Goal: Use online tool/utility: Utilize a website feature to perform a specific function

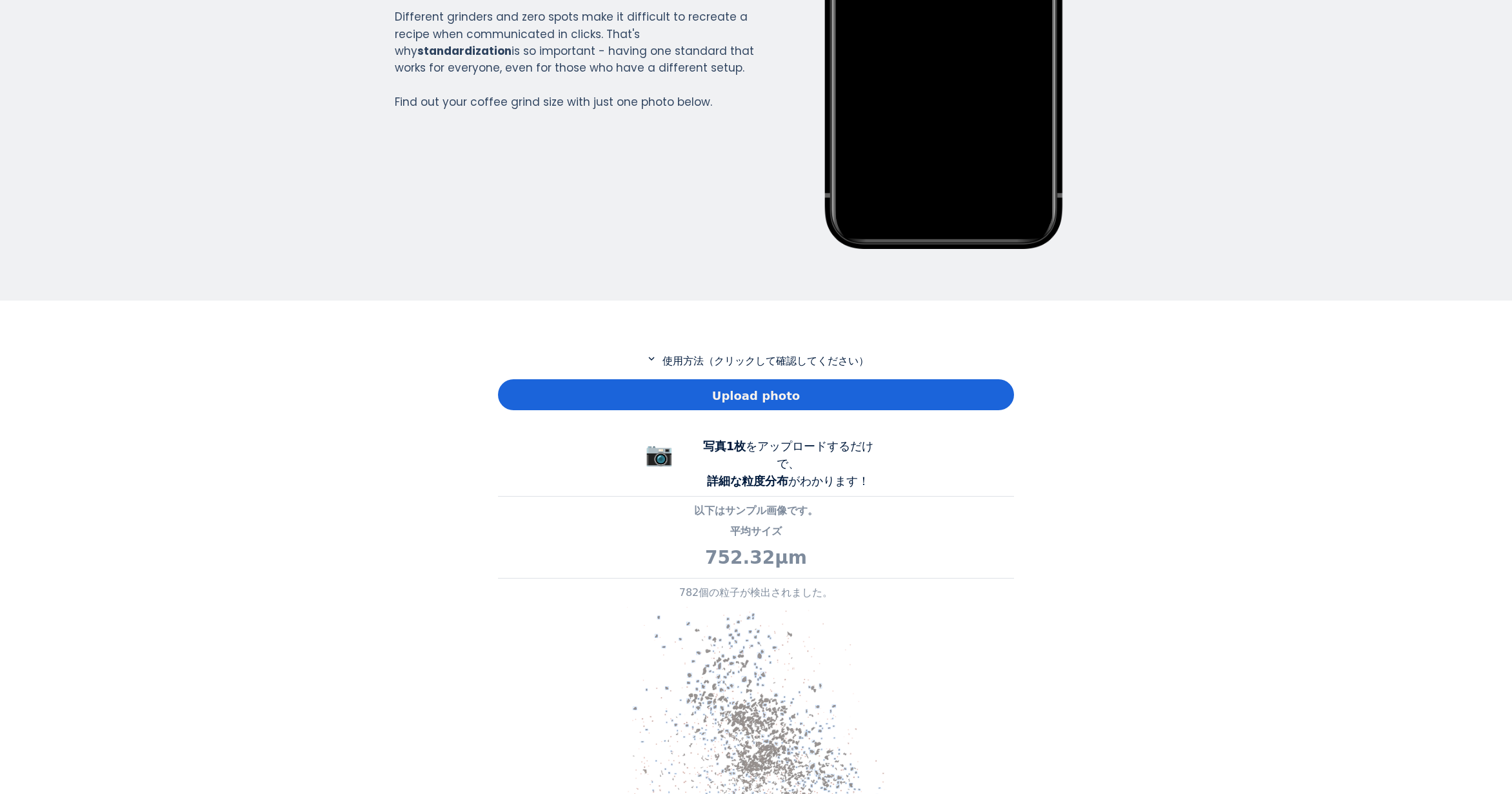
scroll to position [258, 0]
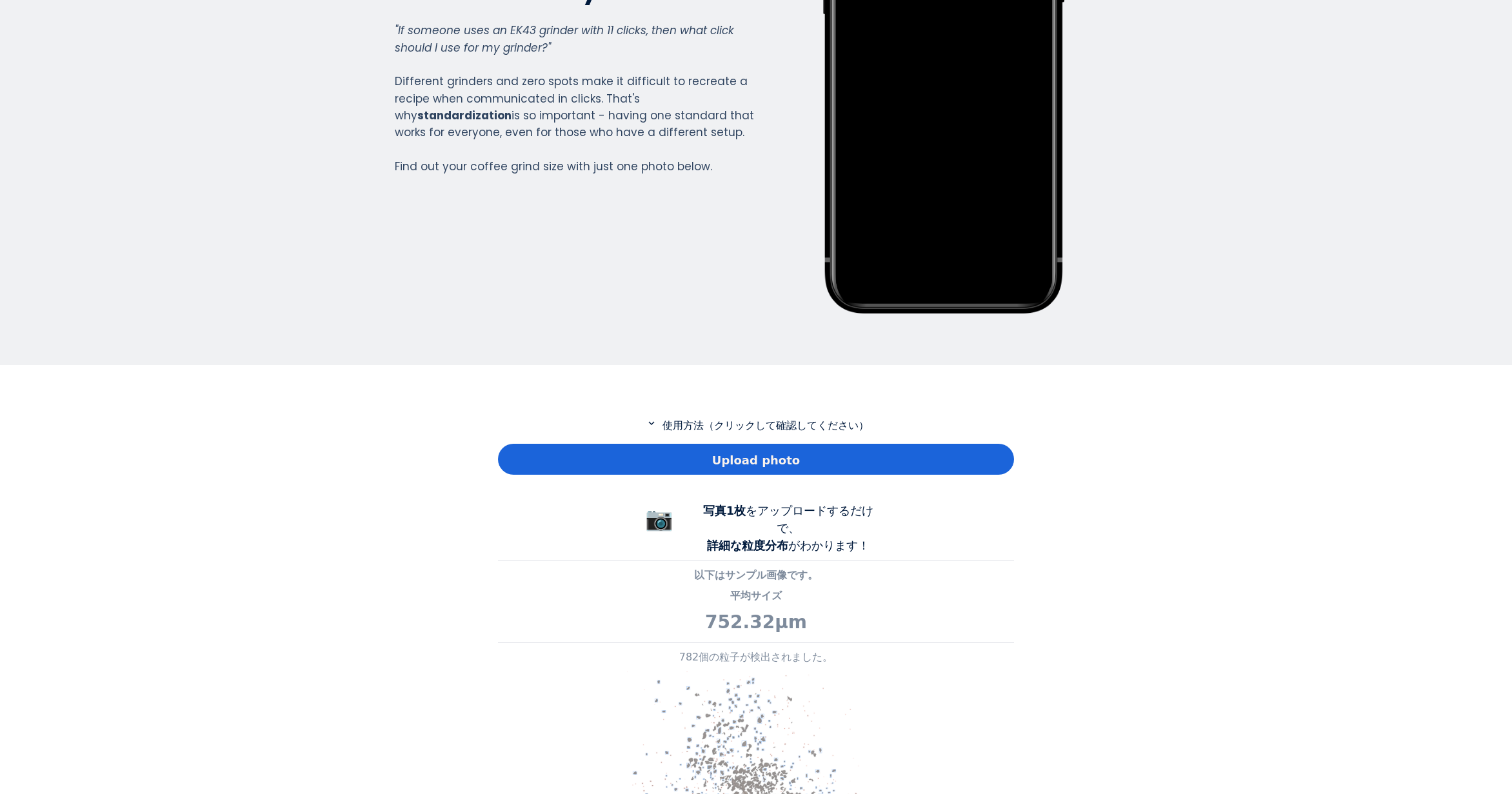
click at [602, 449] on div "Upload photo" at bounding box center [756, 459] width 516 height 31
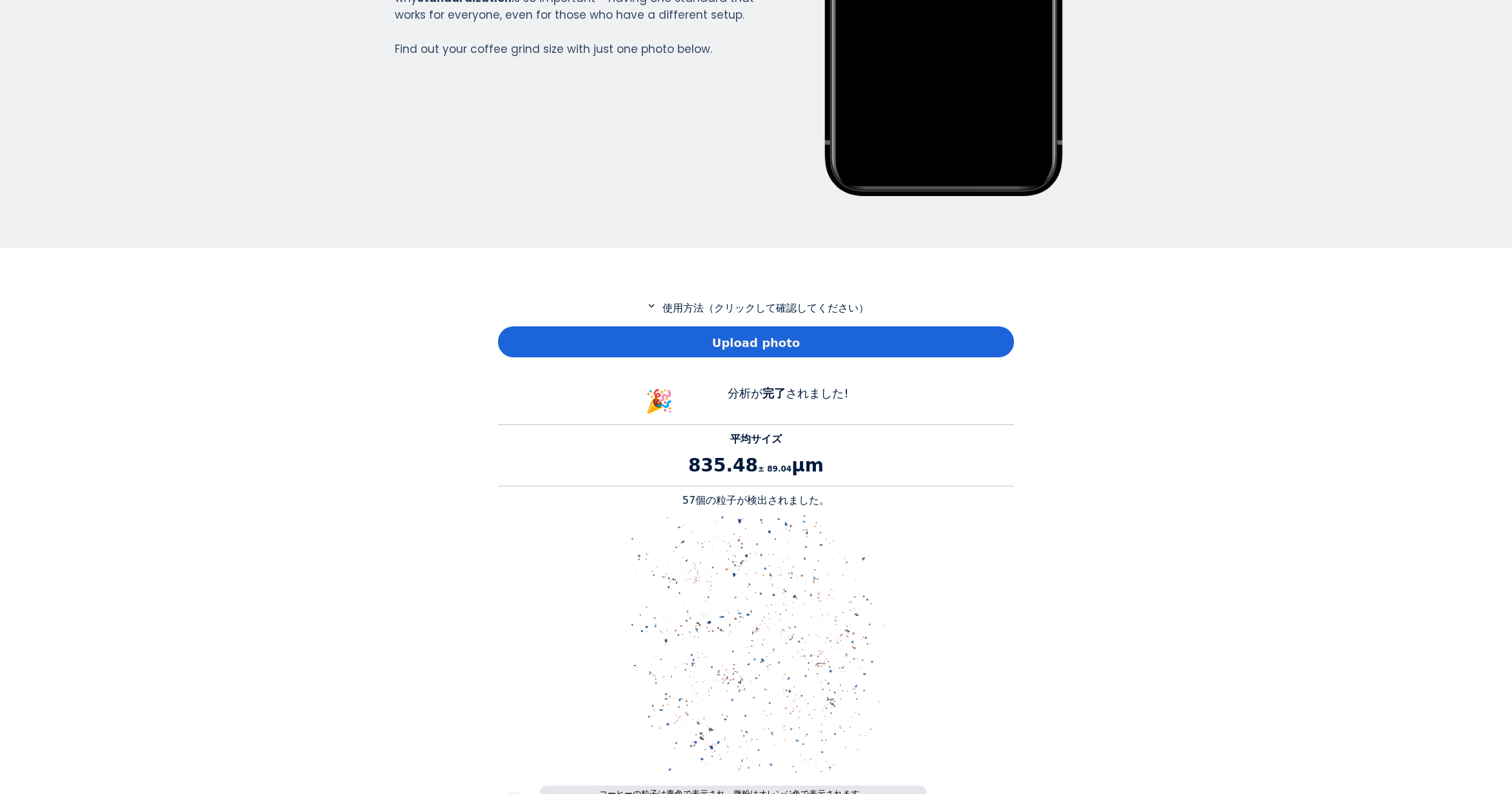
scroll to position [387, 0]
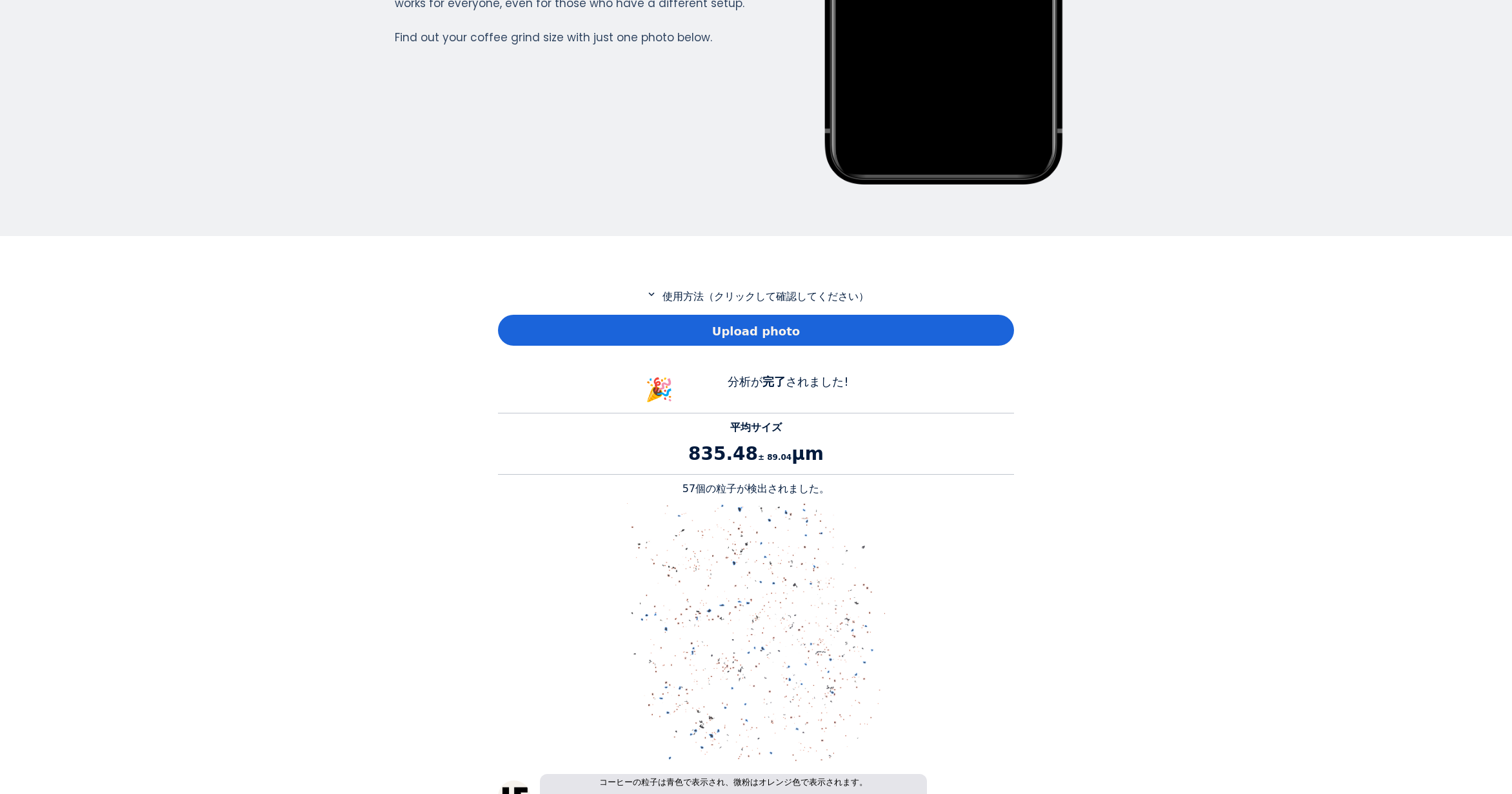
click at [693, 487] on p "57個の粒子が検出されました。" at bounding box center [756, 488] width 516 height 15
copy p "57"
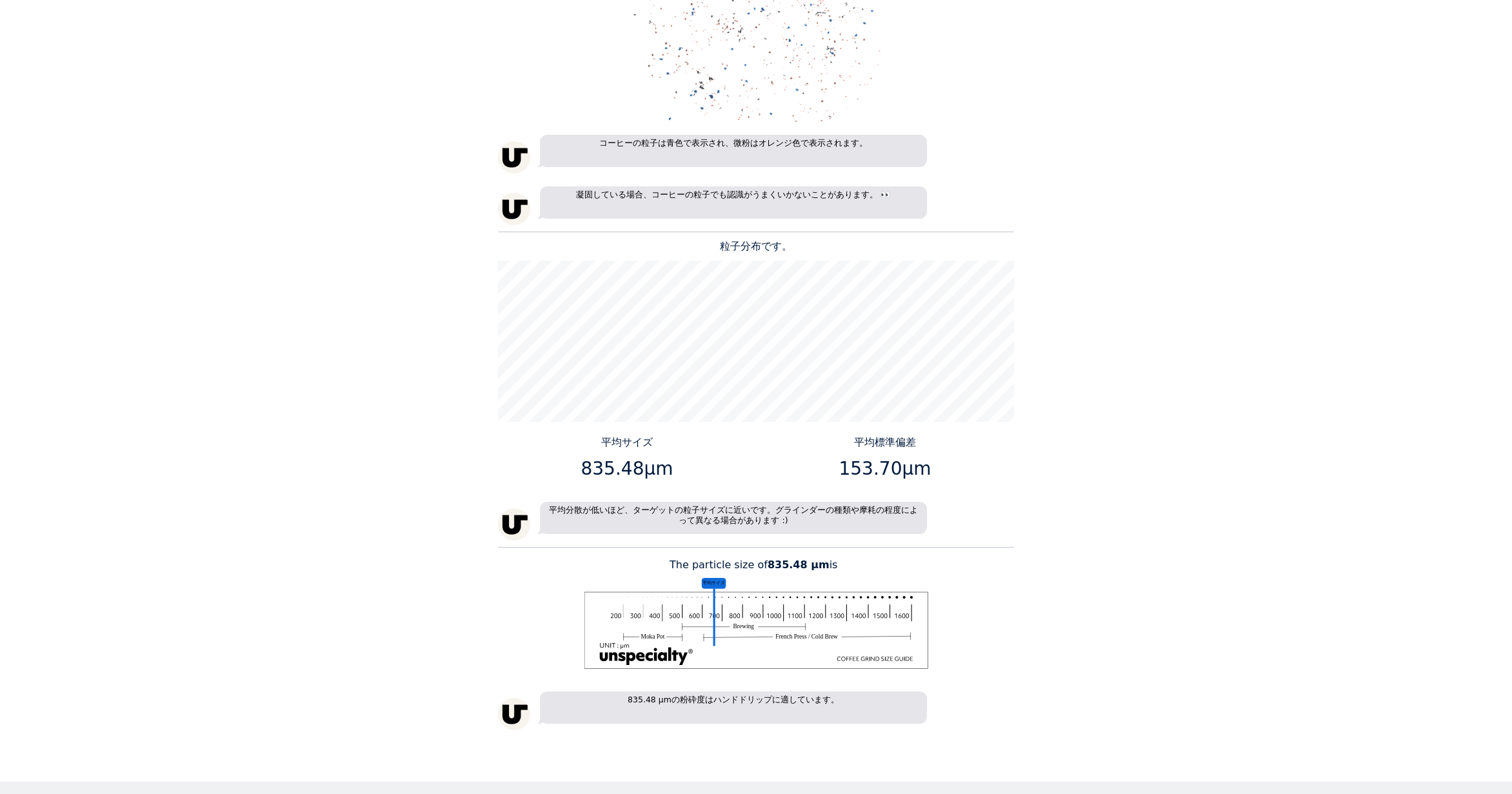
scroll to position [1096, 0]
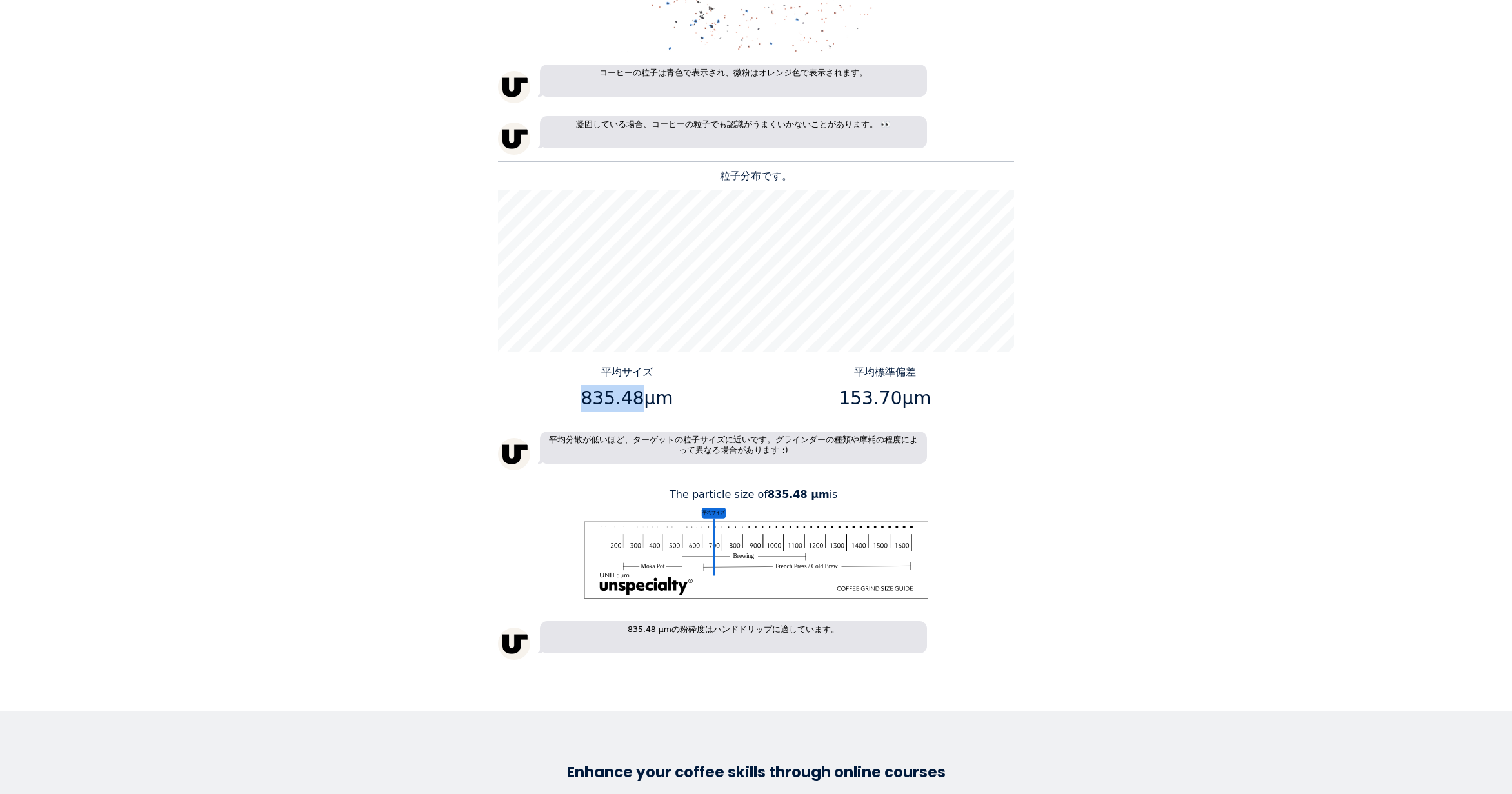
drag, startPoint x: 637, startPoint y: 395, endPoint x: 586, endPoint y: 395, distance: 51.0
click at [586, 395] on p "835.48μm" at bounding box center [626, 399] width 248 height 27
copy p "835.48"
drag, startPoint x: 891, startPoint y: 394, endPoint x: 847, endPoint y: 399, distance: 44.3
click at [847, 399] on p "153.70μm" at bounding box center [885, 399] width 248 height 27
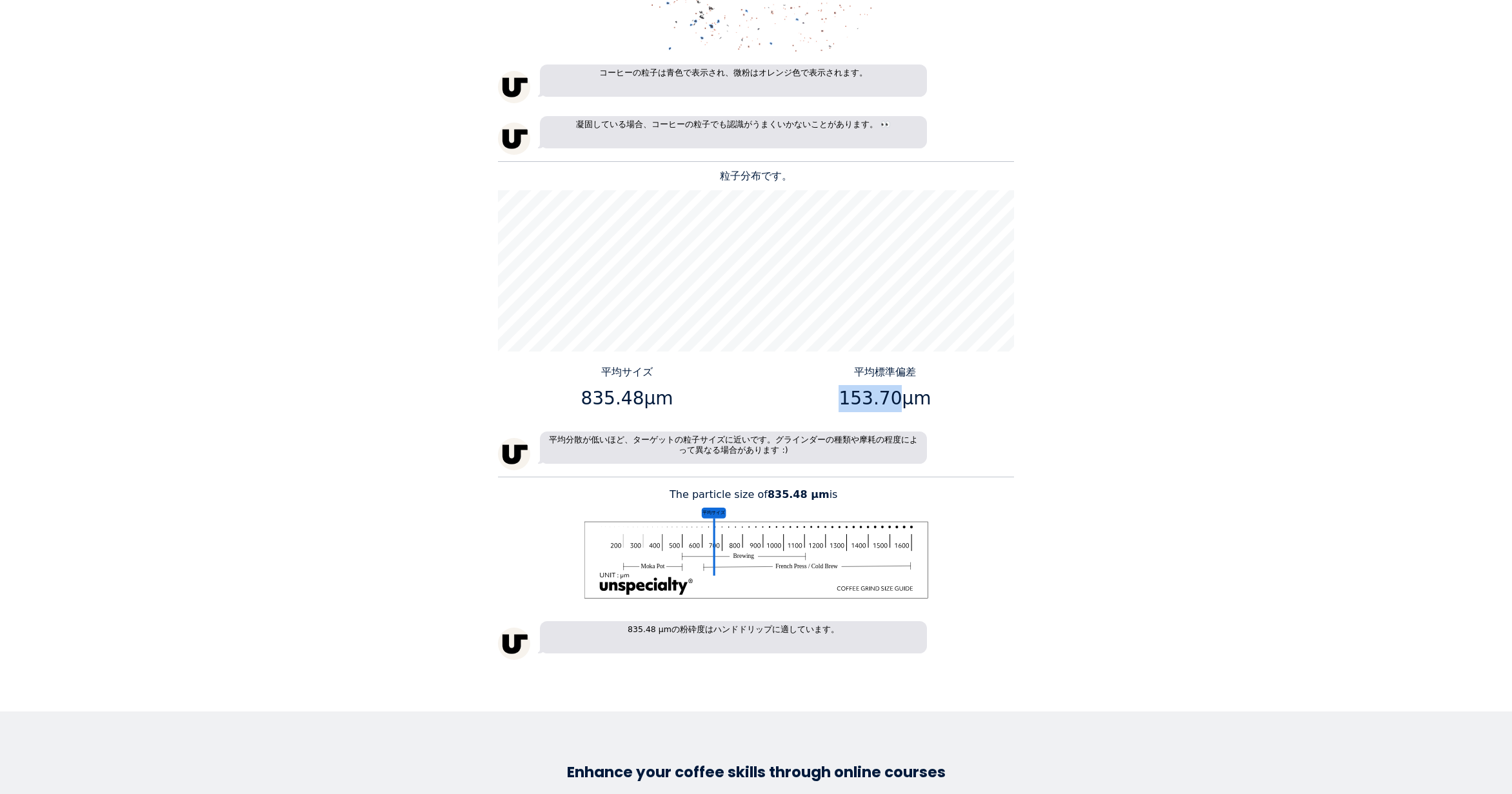
copy p "153.70"
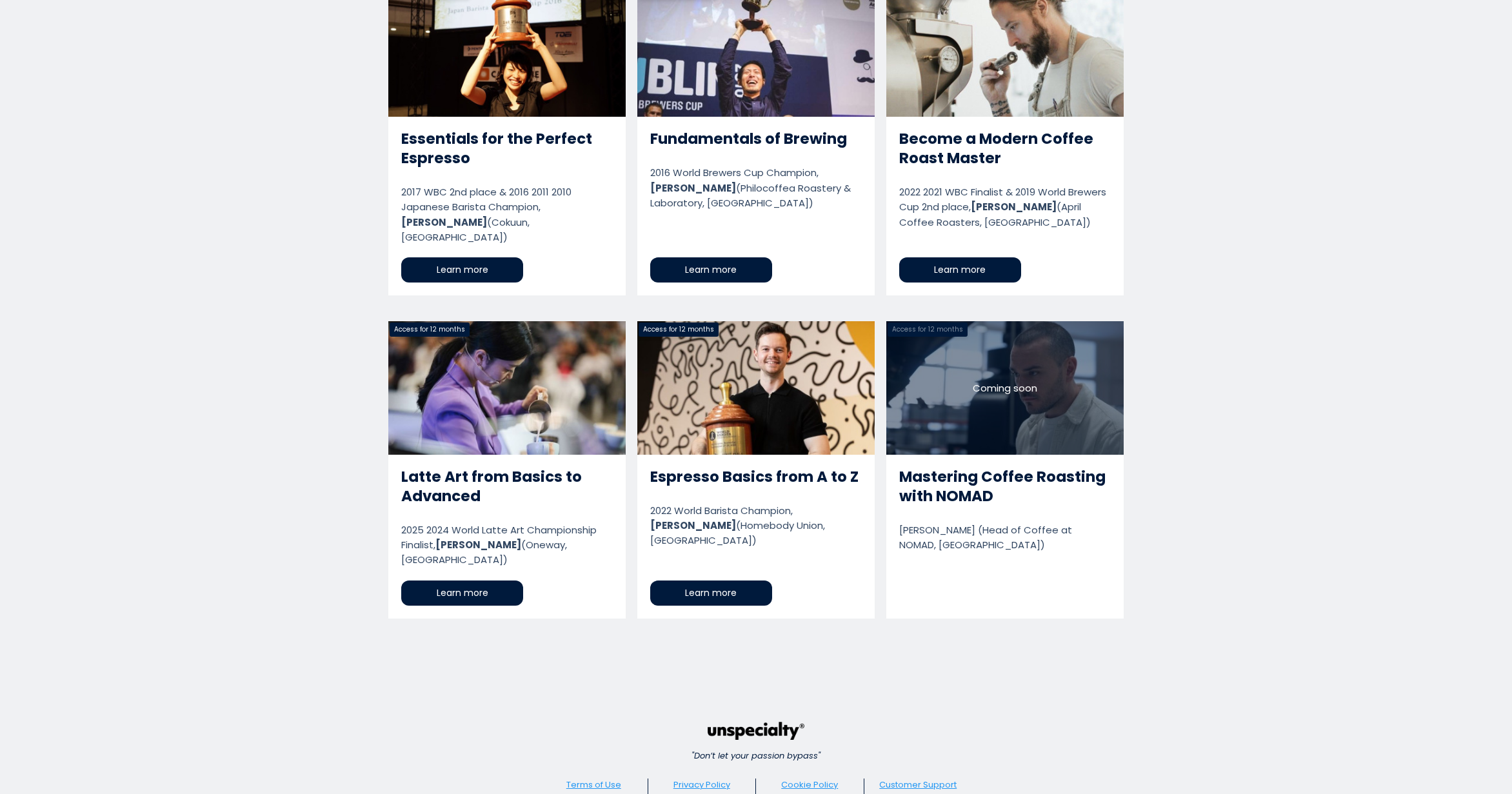
scroll to position [2260, 0]
